Goal: Transaction & Acquisition: Purchase product/service

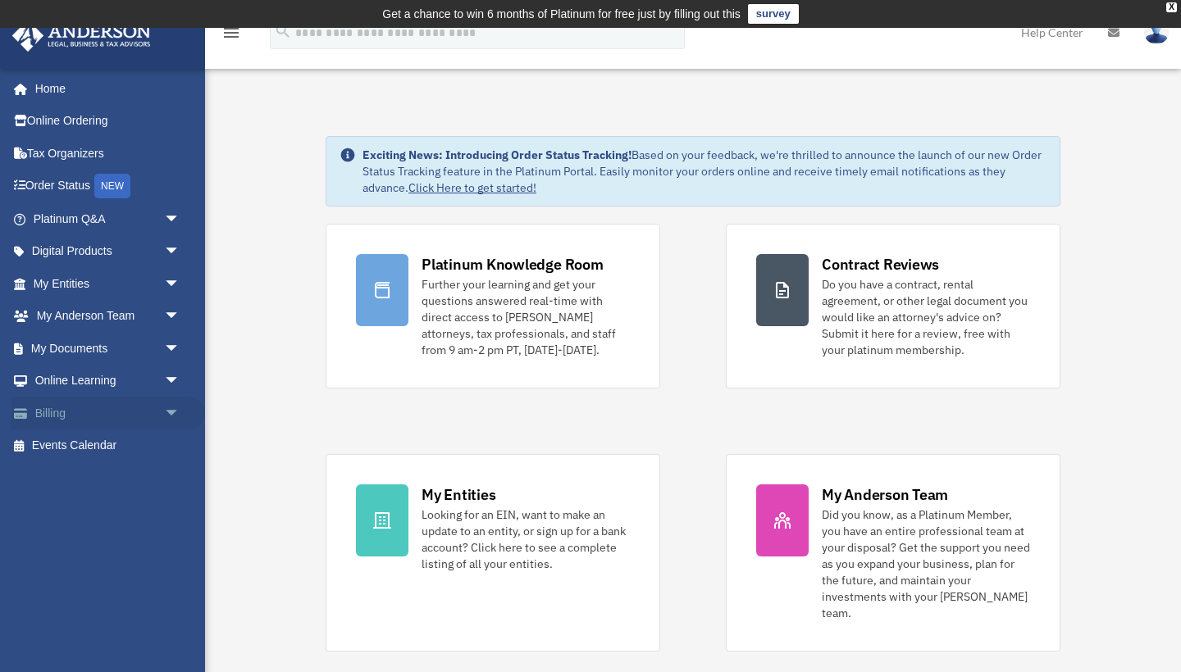
click at [170, 404] on span "arrow_drop_down" at bounding box center [180, 414] width 33 height 34
click at [116, 444] on link "$ Open Invoices" at bounding box center [114, 447] width 182 height 34
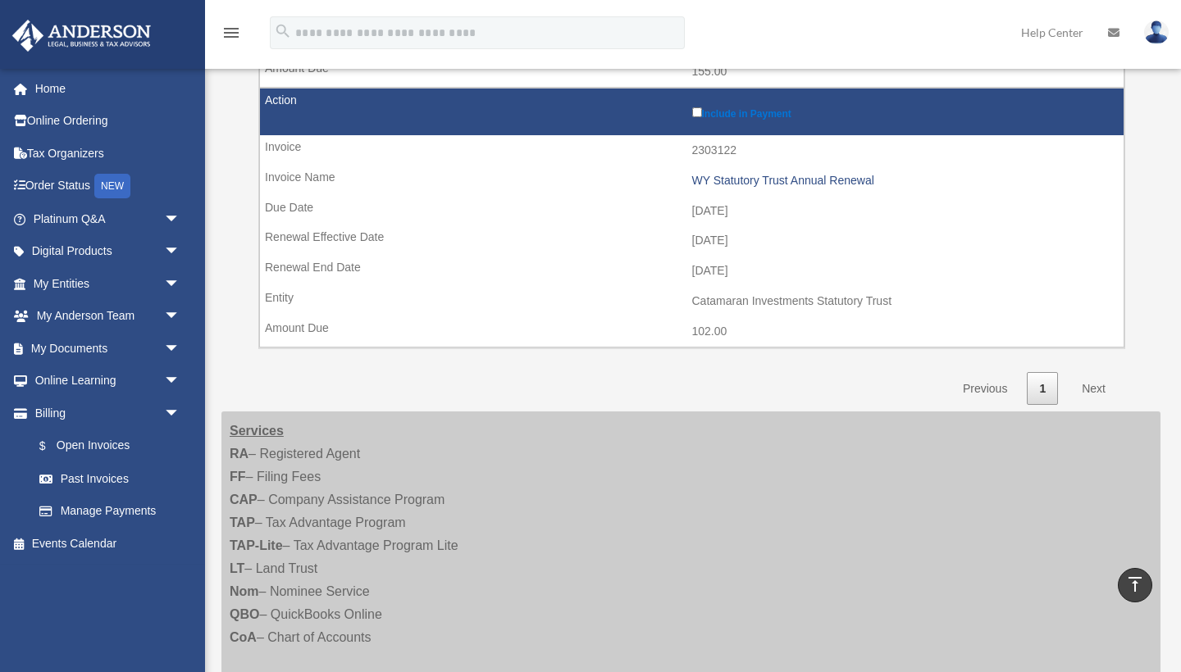
scroll to position [733, 0]
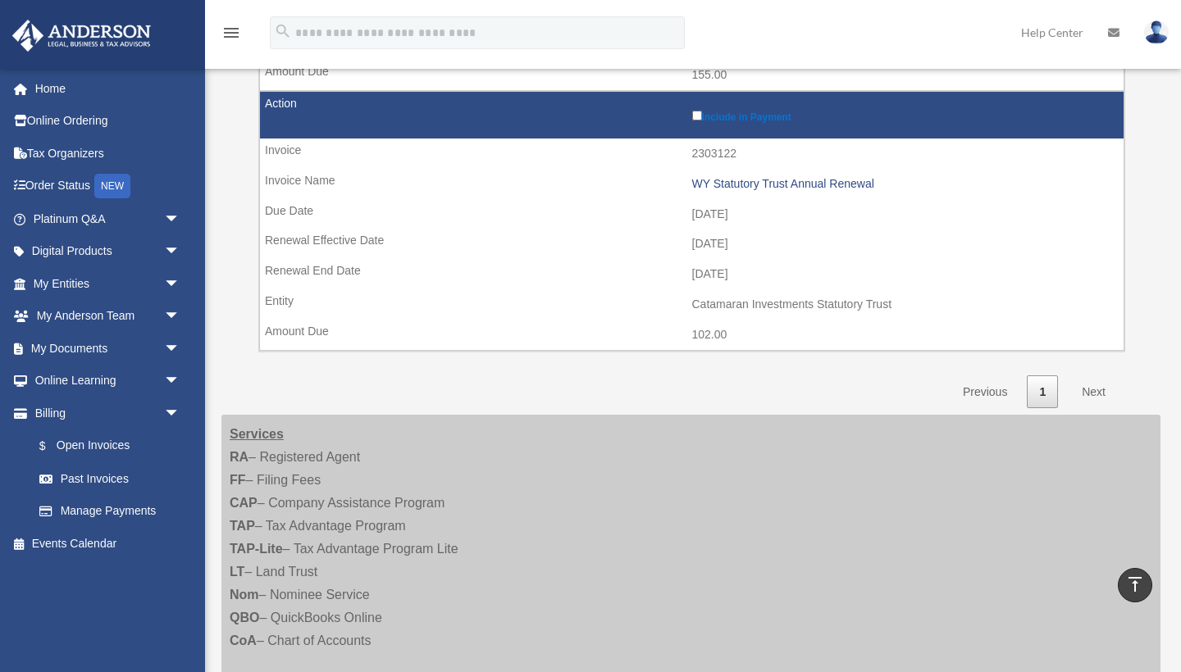
click at [1095, 376] on link "Next" at bounding box center [1093, 393] width 48 height 34
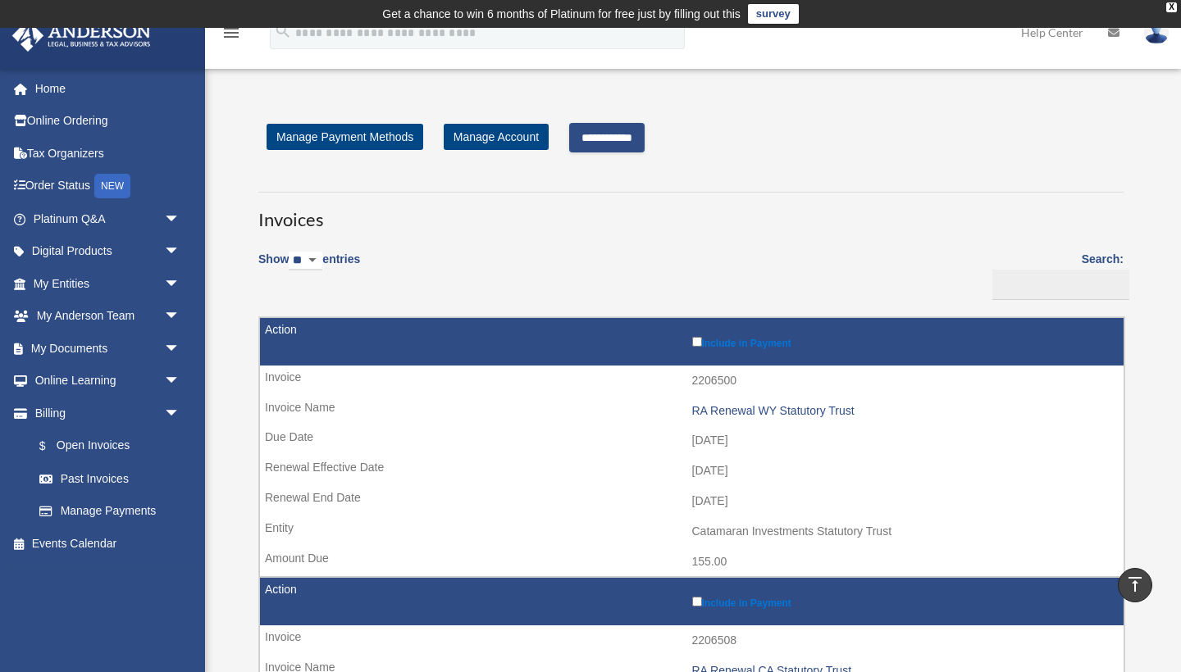
scroll to position [0, 0]
click at [605, 143] on input "**********" at bounding box center [606, 138] width 75 height 30
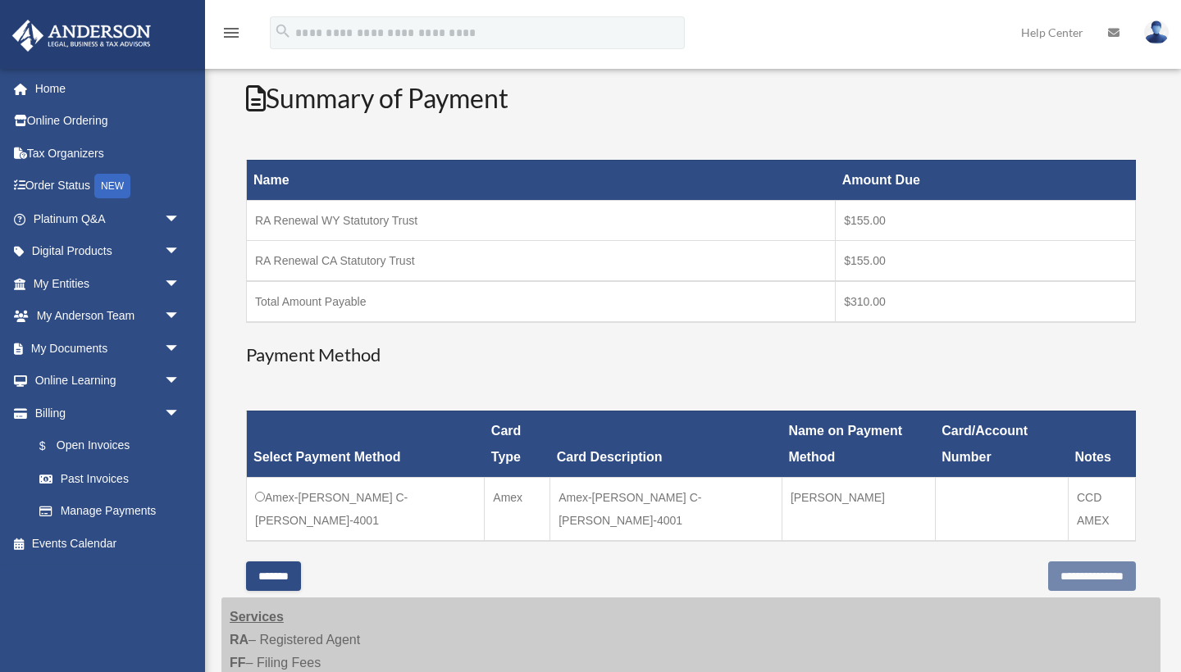
scroll to position [204, 0]
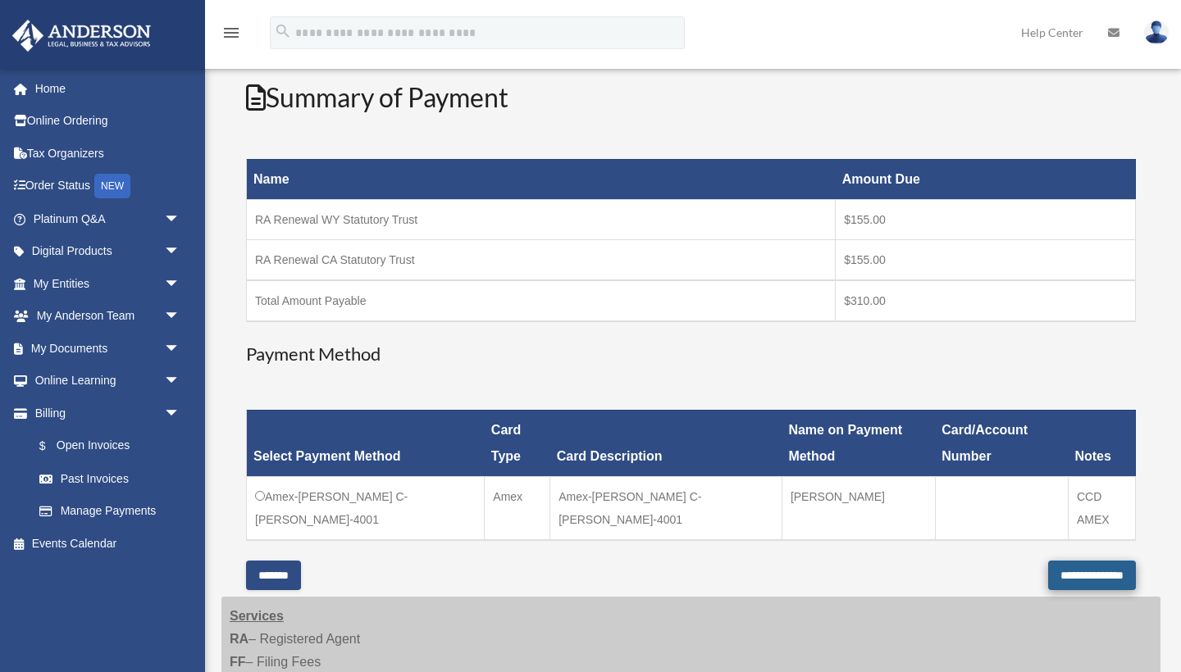
click at [1073, 561] on input "**********" at bounding box center [1092, 576] width 88 height 30
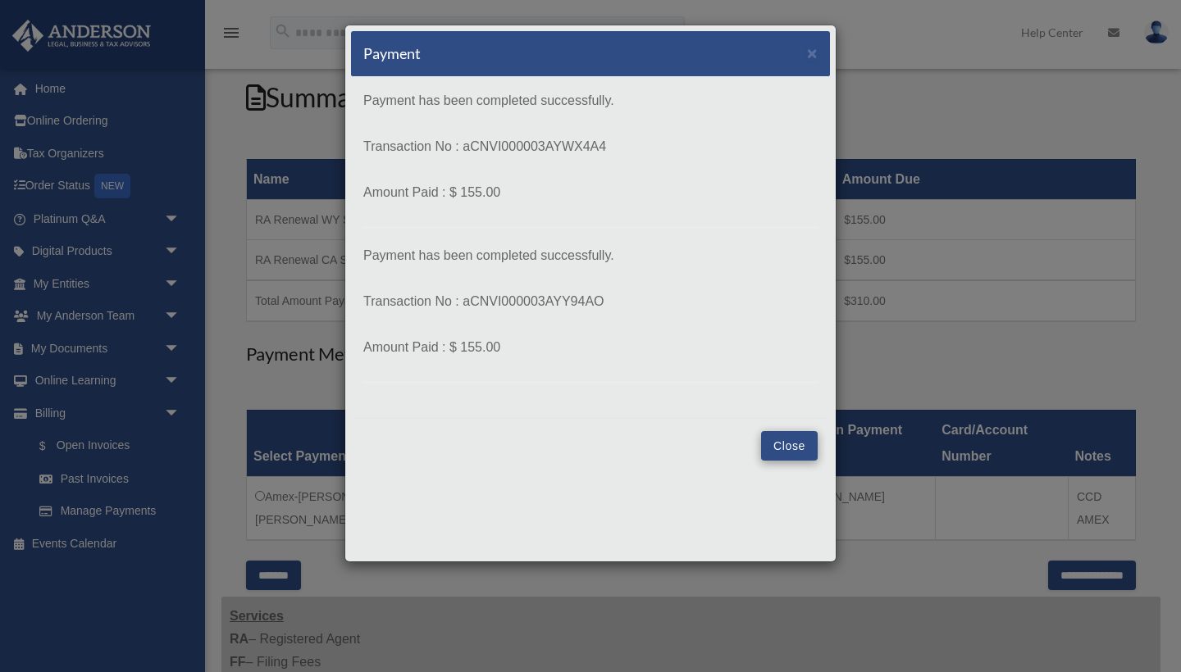
click at [785, 445] on button "Close" at bounding box center [789, 446] width 57 height 30
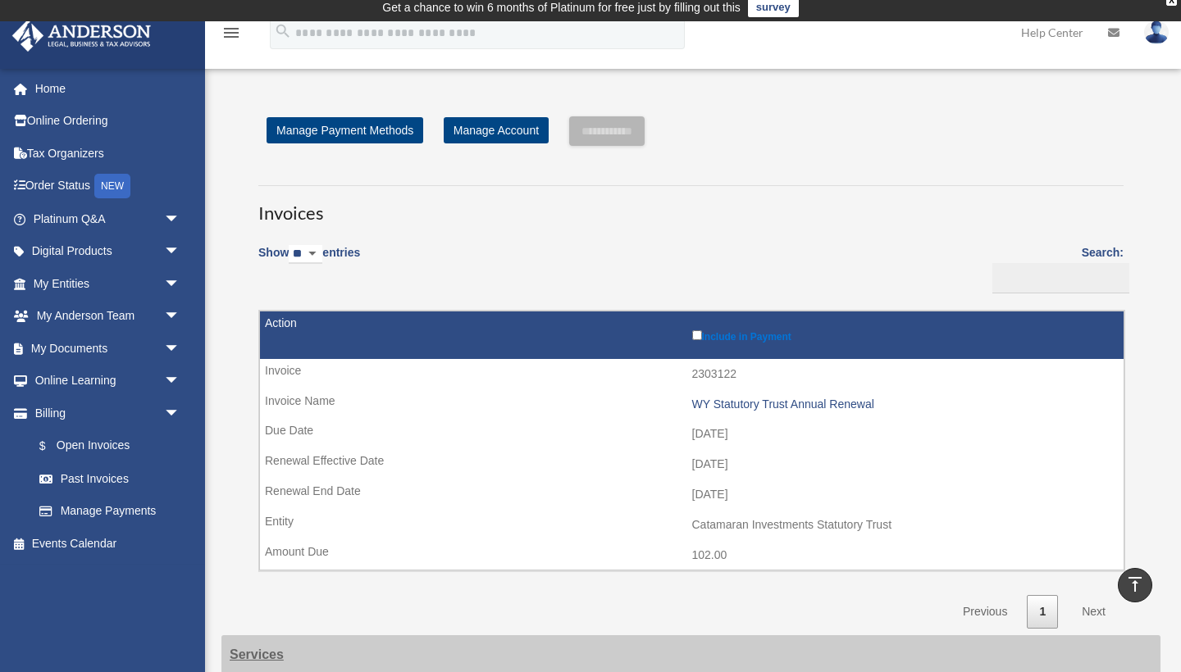
scroll to position [6, 0]
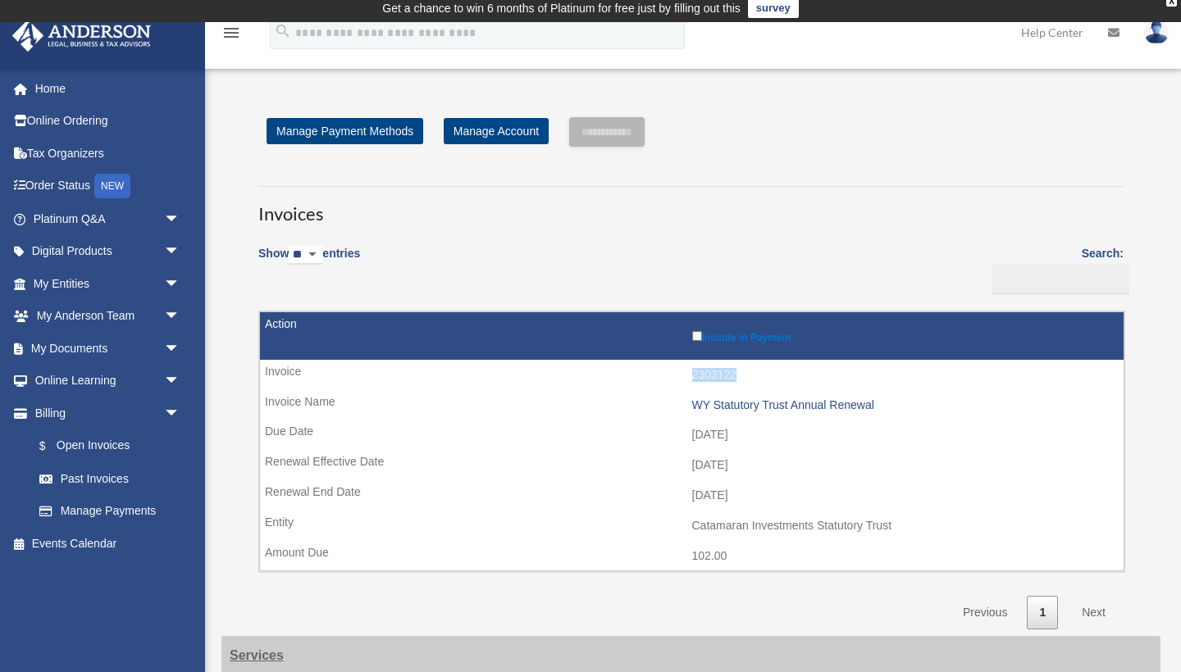
drag, startPoint x: 739, startPoint y: 366, endPoint x: 689, endPoint y: 370, distance: 50.2
click at [689, 370] on td "2303122" at bounding box center [691, 375] width 863 height 31
copy td "2303122"
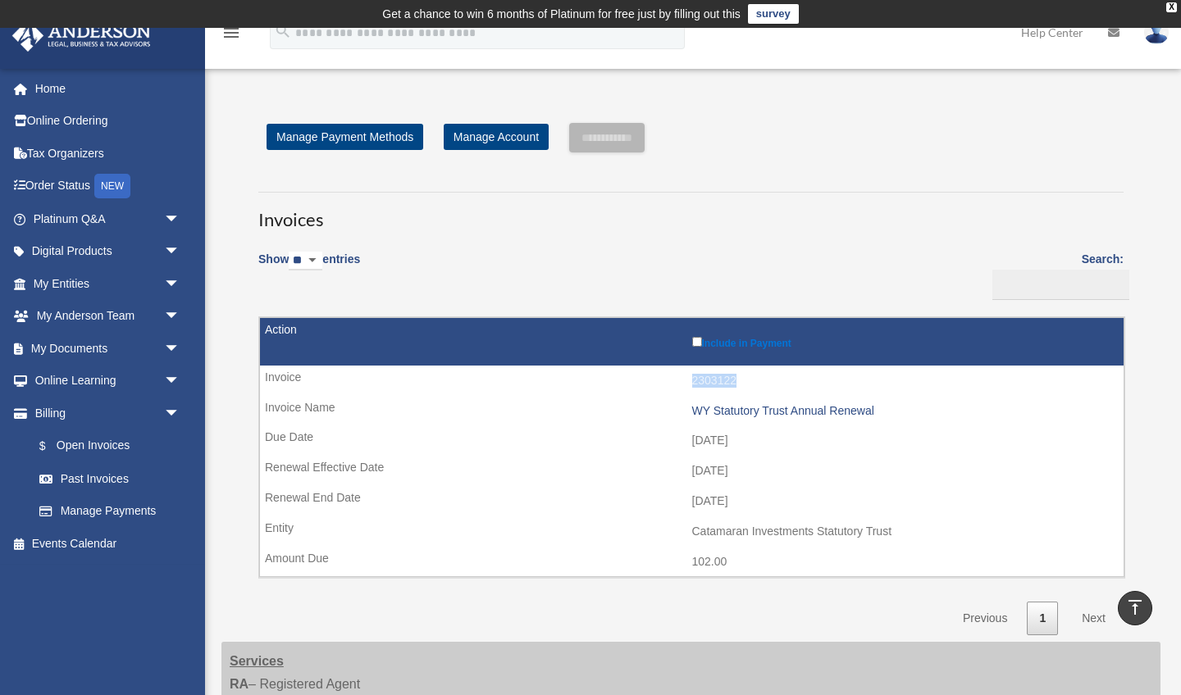
scroll to position [0, 0]
click at [1159, 37] on img at bounding box center [1156, 32] width 25 height 24
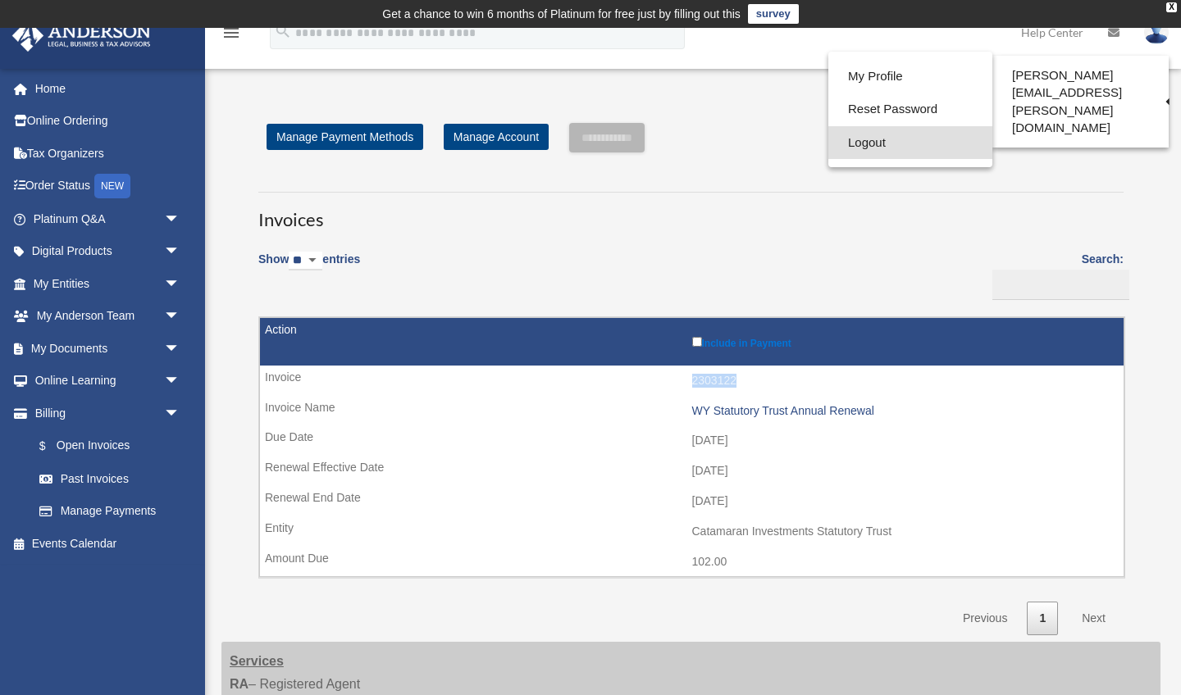
click at [879, 139] on link "Logout" at bounding box center [910, 143] width 164 height 34
